Goal: Task Accomplishment & Management: Complete application form

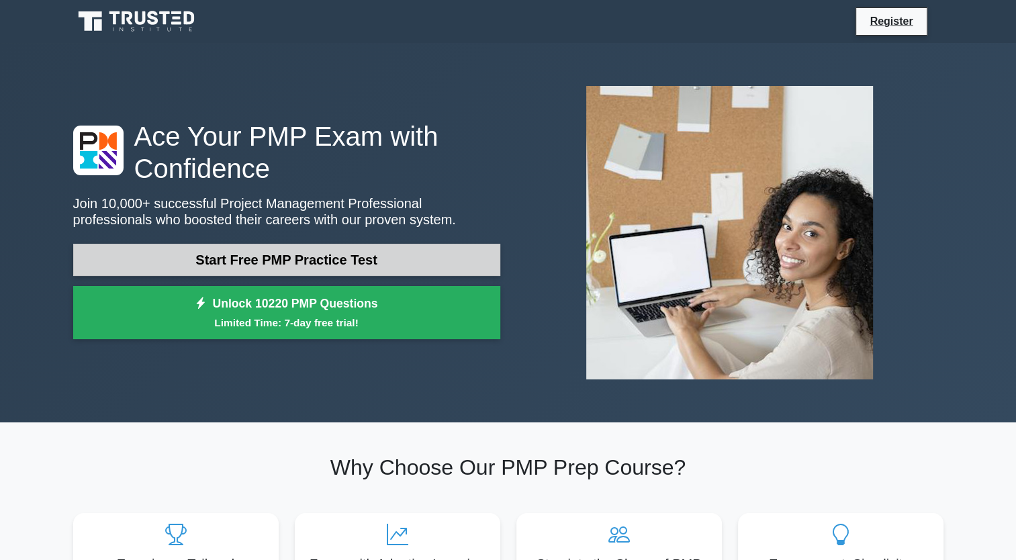
click at [437, 267] on link "Start Free PMP Practice Test" at bounding box center [286, 260] width 427 height 32
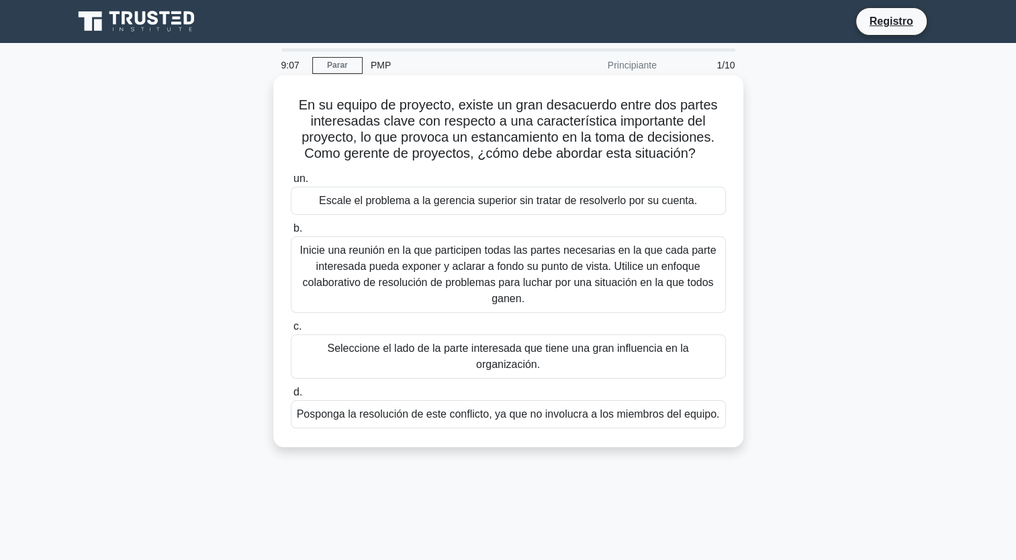
click at [493, 265] on div "Inicie una reunión en la que participen todas las partes necesarias en la que c…" at bounding box center [508, 274] width 435 height 77
click at [291, 233] on input "b. Inicie una reunión en la que participen todas las partes necesarias en la qu…" at bounding box center [291, 228] width 0 height 9
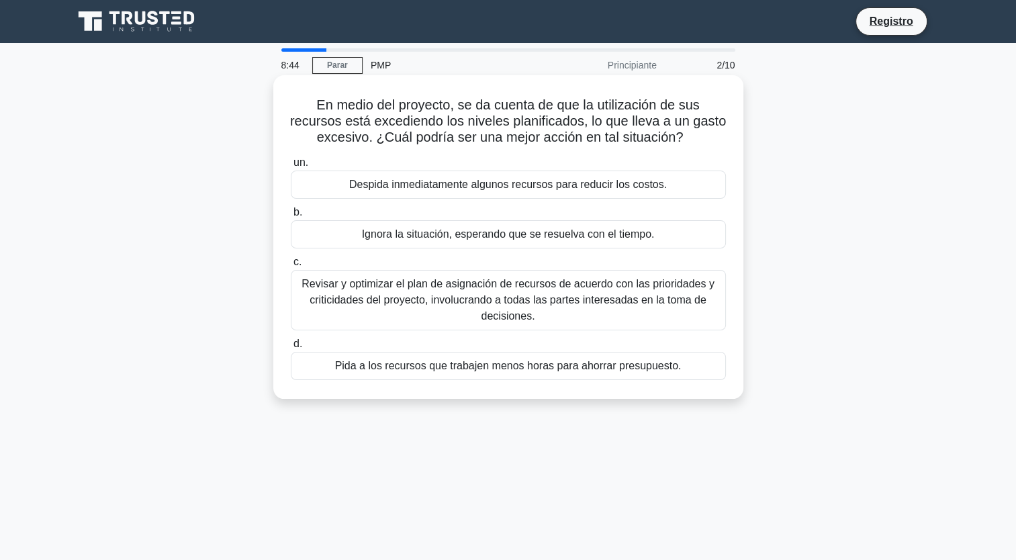
click at [513, 281] on div "Revisar y optimizar el plan de asignación de recursos de acuerdo con las priori…" at bounding box center [508, 300] width 435 height 60
click at [291, 267] on input "c. Revisar y optimizar el plan de asignación de recursos de acuerdo con las pri…" at bounding box center [291, 262] width 0 height 9
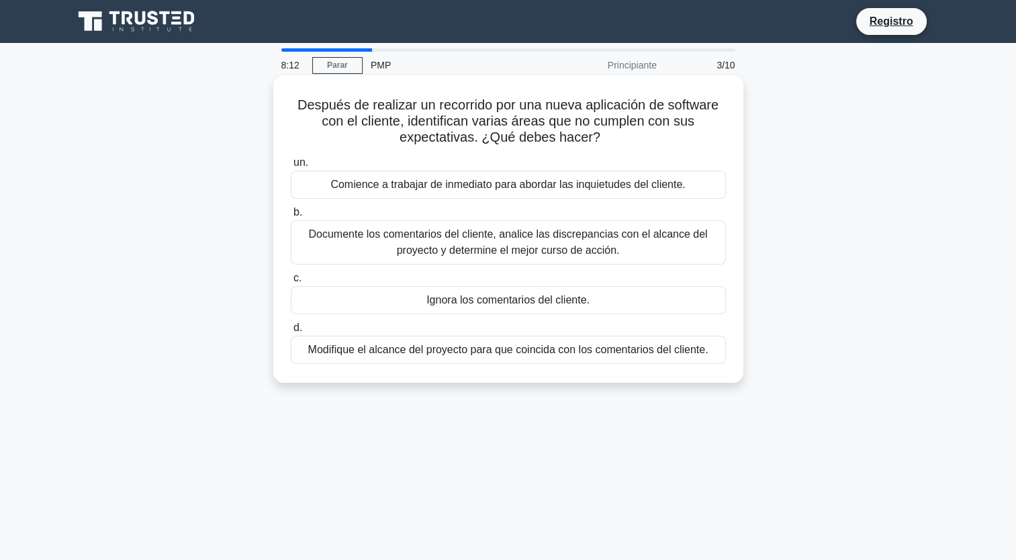
click at [572, 229] on div "Documente los comentarios del cliente, analice las discrepancias con el alcance…" at bounding box center [508, 242] width 435 height 44
click at [291, 217] on input "b. Documente los comentarios del cliente, analice las discrepancias con el alca…" at bounding box center [291, 212] width 0 height 9
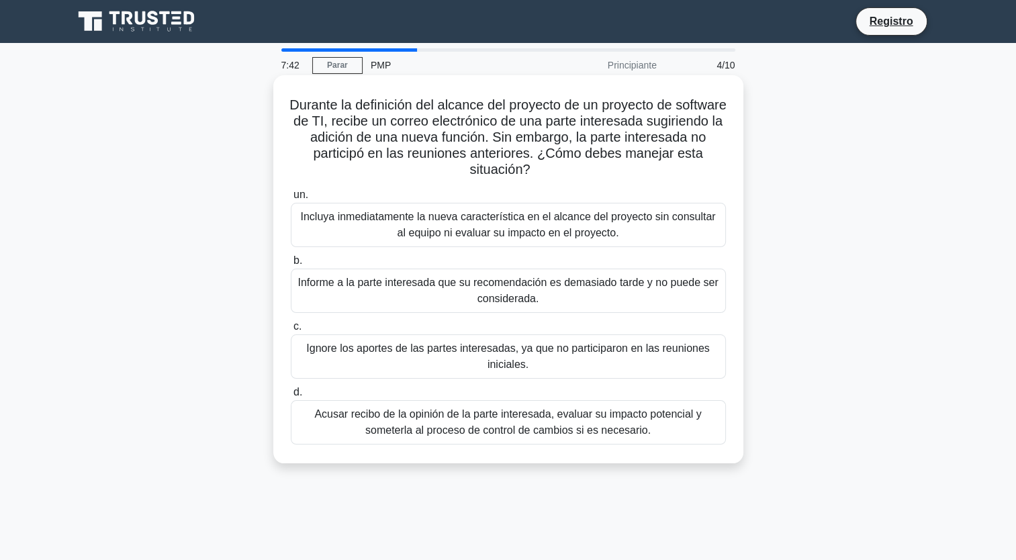
click at [508, 427] on div "Acusar recibo de la opinión de la parte interesada, evaluar su impacto potencia…" at bounding box center [508, 422] width 435 height 44
click at [291, 397] on input "d. Acusar recibo de la opinión de la parte interesada, evaluar su impacto poten…" at bounding box center [291, 392] width 0 height 9
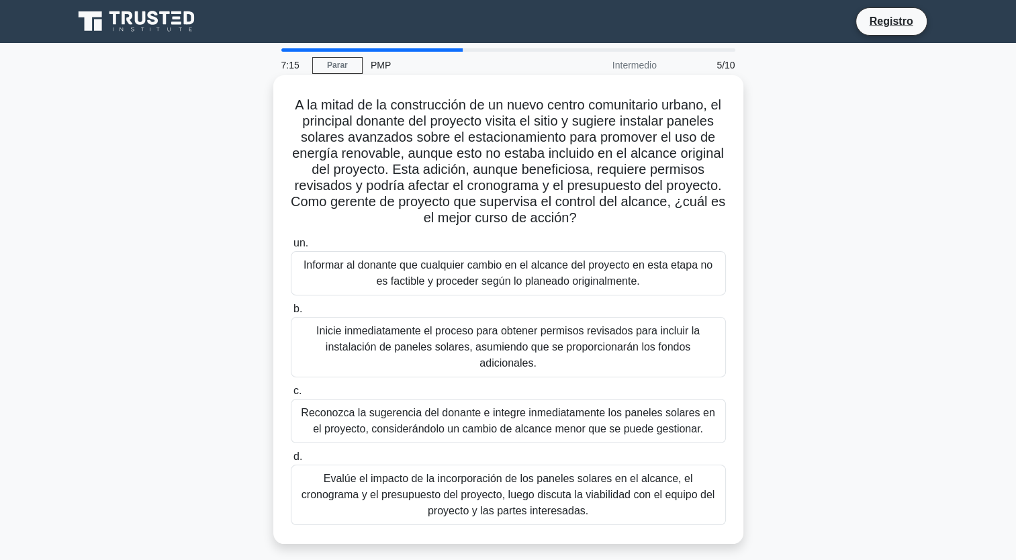
click at [601, 474] on div "Evalúe el impacto de la incorporación de los paneles solares en el alcance, el …" at bounding box center [508, 495] width 435 height 60
click at [291, 461] on input "d. Evalúe el impacto de la incorporación de los paneles solares en el alcance, …" at bounding box center [291, 457] width 0 height 9
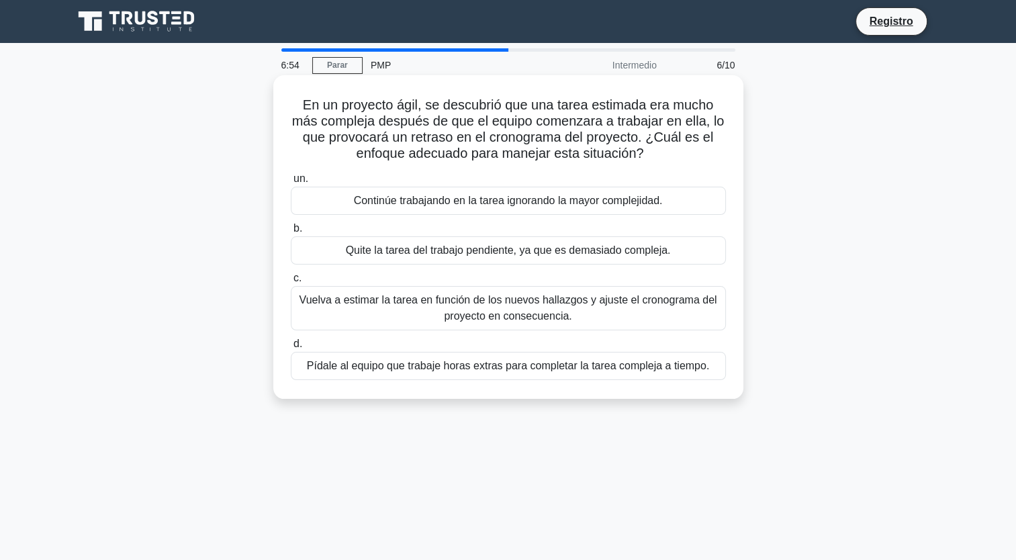
click at [671, 320] on div "Vuelva a estimar la tarea en función de los nuevos hallazgos y ajuste el cronog…" at bounding box center [508, 308] width 435 height 44
click at [291, 283] on input "c. Vuelva a estimar la tarea en función de los nuevos hallazgos y ajuste el cro…" at bounding box center [291, 278] width 0 height 9
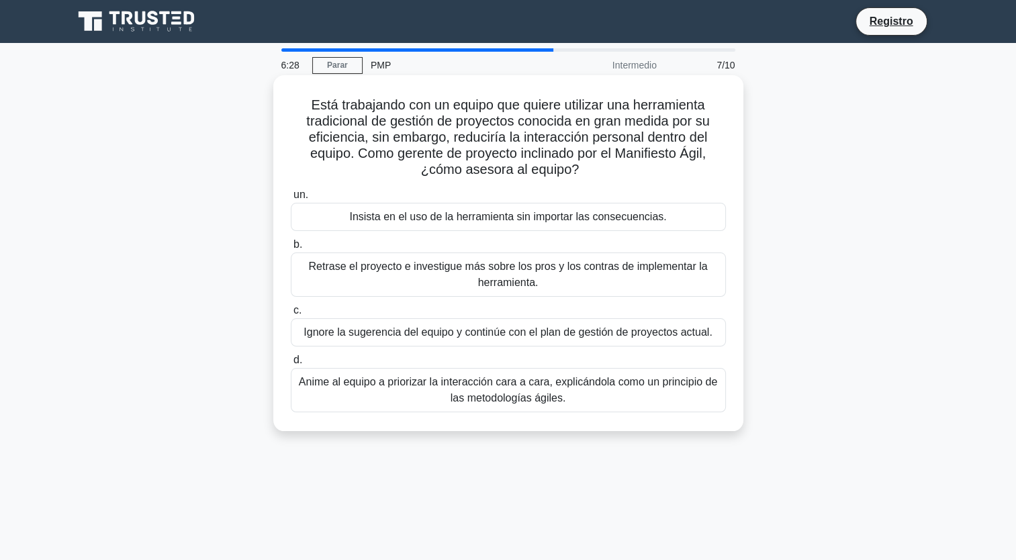
click at [559, 394] on div "Anime al equipo a priorizar la interacción cara a cara, explicándola como un pr…" at bounding box center [508, 390] width 435 height 44
click at [291, 365] on input "d. Anime al equipo a priorizar la interacción cara a cara, explicándola como un…" at bounding box center [291, 360] width 0 height 9
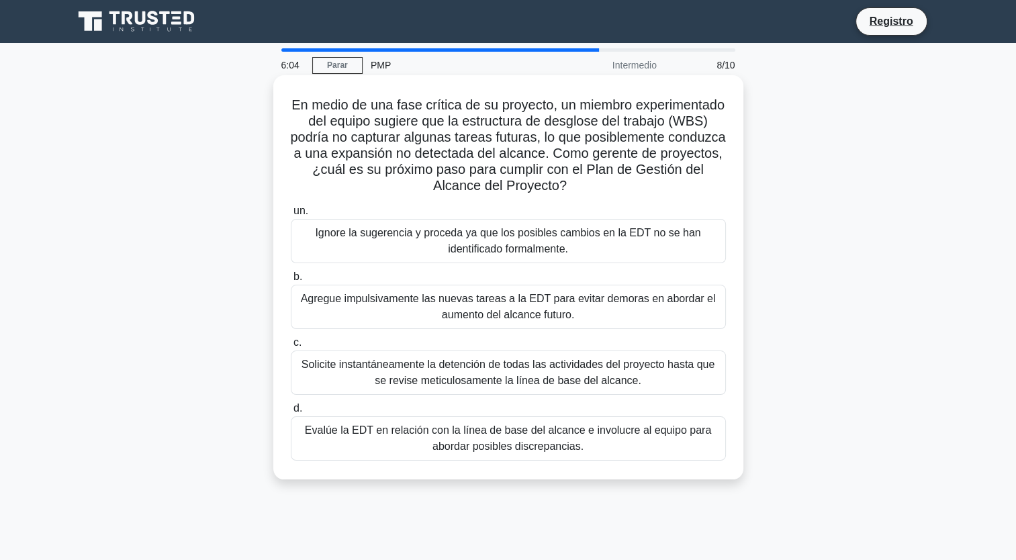
click at [611, 443] on div "Evalúe la EDT en relación con la línea de base del alcance e involucre al equip…" at bounding box center [508, 438] width 435 height 44
click at [291, 413] on input "d. Evalúe la EDT en relación con la línea de base del alcance e involucre al eq…" at bounding box center [291, 408] width 0 height 9
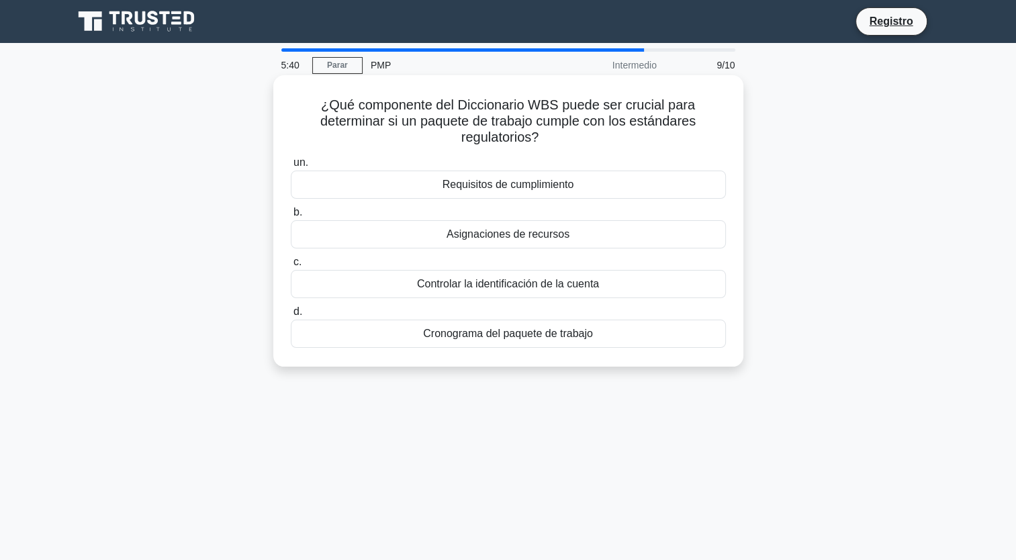
click at [552, 189] on div "Requisitos de cumplimiento" at bounding box center [508, 185] width 435 height 28
click at [291, 167] on input "un. Requisitos de cumplimiento" at bounding box center [291, 163] width 0 height 9
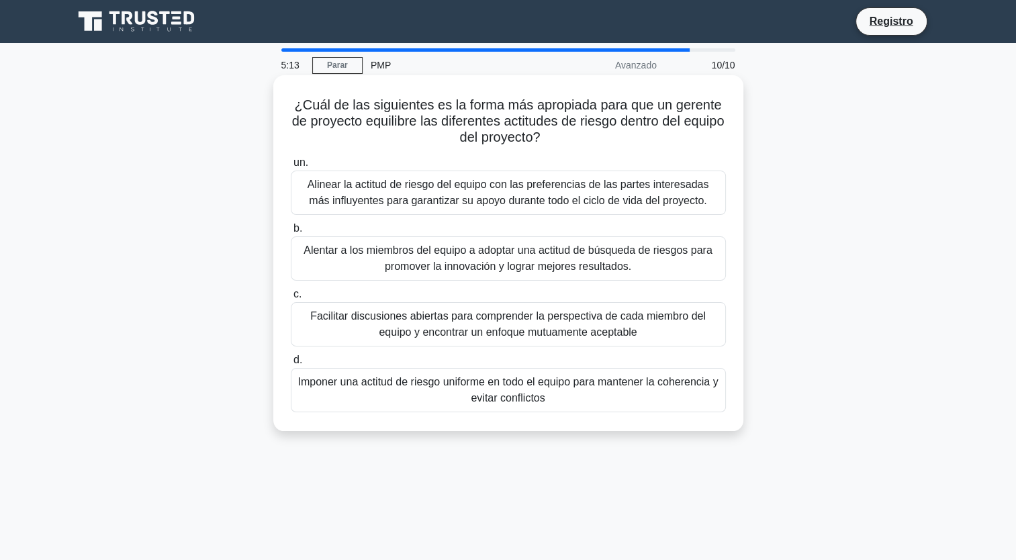
click at [461, 326] on div "Facilitar discusiones abiertas para comprender la perspectiva de cada miembro d…" at bounding box center [508, 324] width 435 height 44
click at [291, 299] on input "c. Facilitar discusiones abiertas para comprender la perspectiva de cada miembr…" at bounding box center [291, 294] width 0 height 9
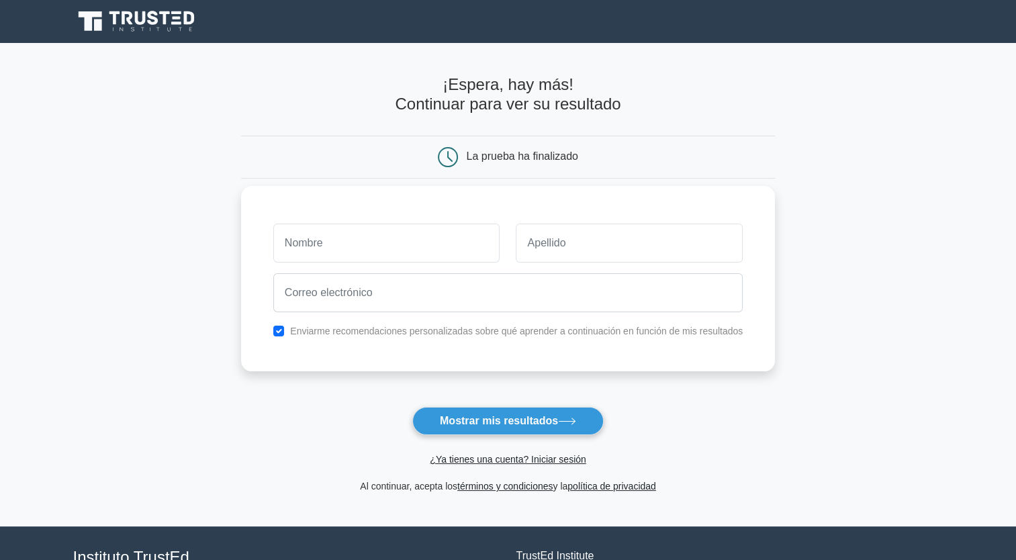
click at [455, 249] on input "text" at bounding box center [386, 243] width 227 height 39
type input "Jordy"
click at [554, 249] on input "text" at bounding box center [629, 243] width 227 height 39
type input "SOLIS"
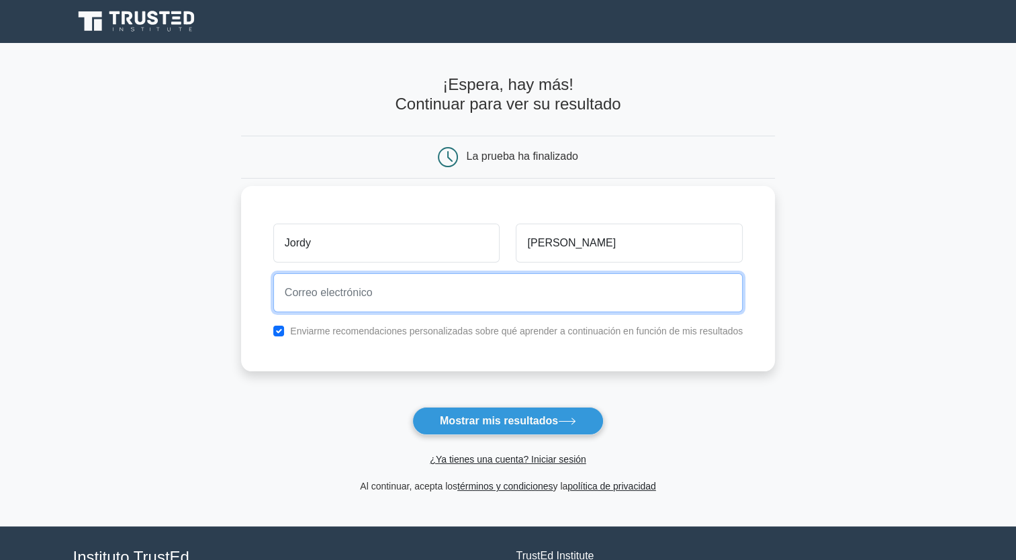
click at [425, 306] on input "email" at bounding box center [508, 292] width 470 height 39
type input "jordysolisloyola@gmail.com"
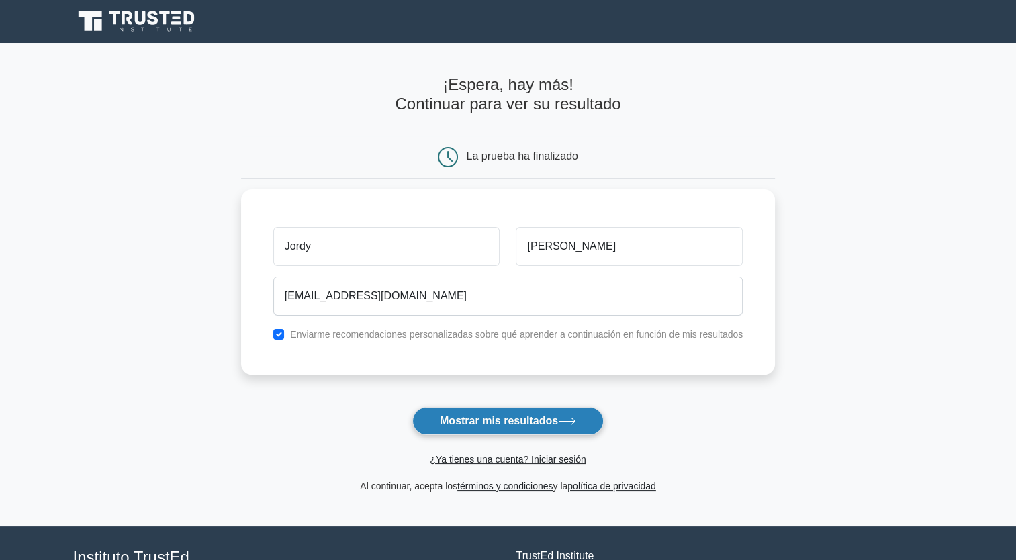
click at [521, 421] on font "Mostrar mis resultados" at bounding box center [499, 420] width 118 height 11
